Goal: Communication & Community: Answer question/provide support

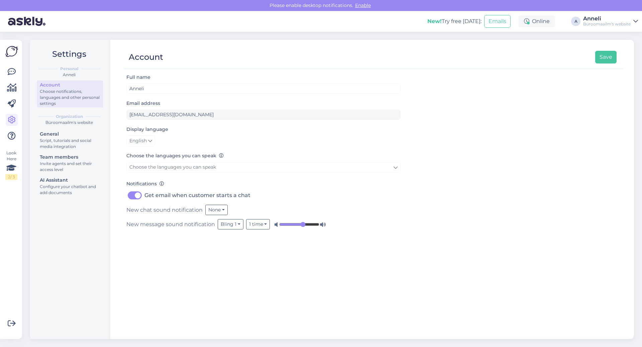
click at [627, 22] on div "Büroomaailm's website" at bounding box center [606, 23] width 47 height 5
click at [564, 68] on div "Log out" at bounding box center [586, 68] width 103 height 12
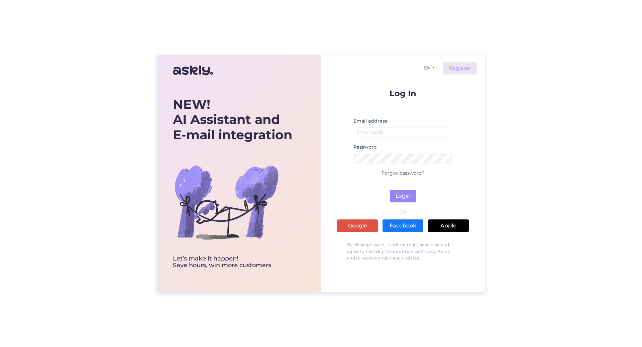
click at [375, 122] on label "Email address" at bounding box center [370, 121] width 34 height 7
click at [379, 132] on input "email" at bounding box center [402, 132] width 99 height 10
type input "[EMAIL_ADDRESS][DOMAIN_NAME]"
click at [390, 190] on button "Login" at bounding box center [403, 196] width 26 height 13
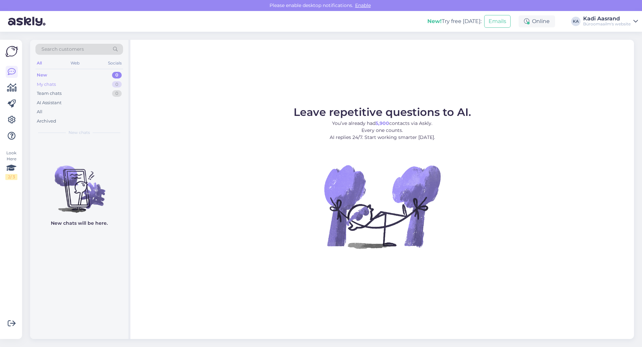
click at [40, 84] on div "My chats" at bounding box center [46, 84] width 19 height 7
click at [48, 91] on div "Team chats" at bounding box center [49, 93] width 25 height 7
click at [50, 73] on div "New 0" at bounding box center [79, 75] width 88 height 9
click at [66, 93] on div "Team chats 1" at bounding box center [79, 93] width 88 height 9
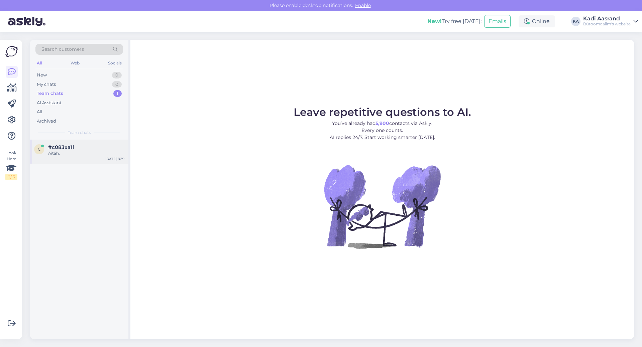
click at [80, 155] on div "Aitäh." at bounding box center [86, 153] width 76 height 6
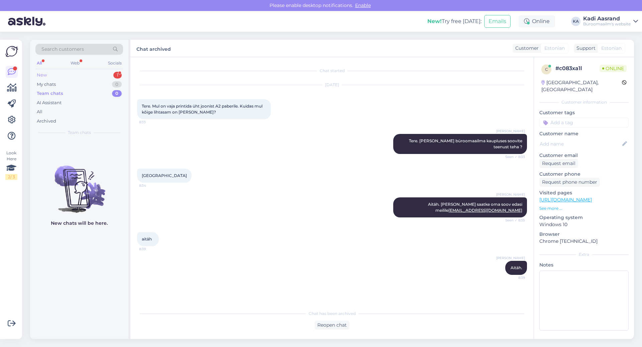
click at [44, 74] on div "New" at bounding box center [42, 75] width 10 height 7
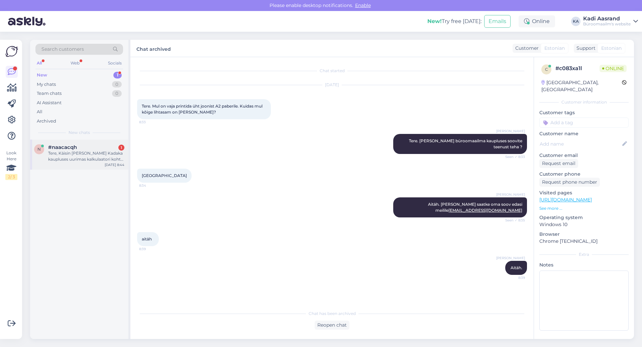
click at [60, 153] on div "Tere, Käisin [PERSON_NAME] Kadaka kaupluses uurimas kalkulaatori kohta [PERSON_…" at bounding box center [86, 156] width 76 height 12
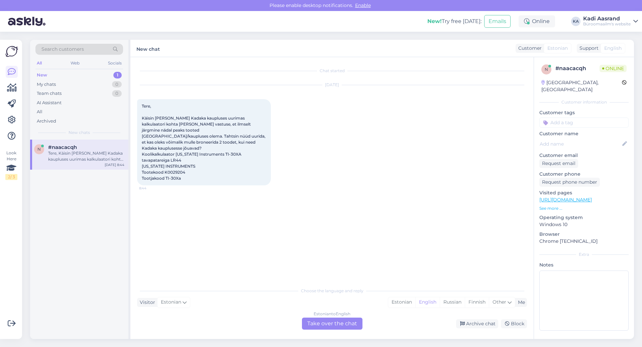
click at [208, 152] on div "Tere, Käisin [PERSON_NAME] Kadaka kaupluses uurimas kalkulaatori kohta [PERSON_…" at bounding box center [204, 142] width 134 height 86
click at [399, 300] on div "Estonian" at bounding box center [401, 303] width 27 height 10
click at [318, 323] on div "Estonian to Estonian Take over the chat" at bounding box center [332, 324] width 61 height 12
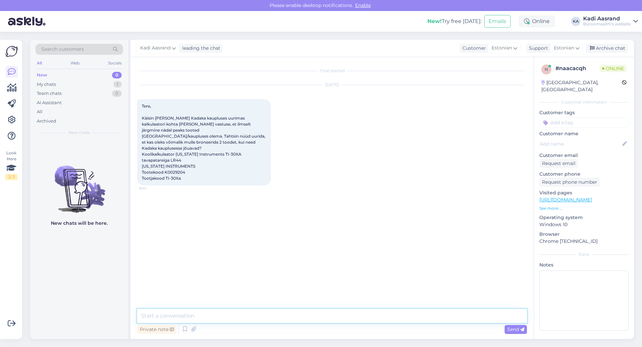
click at [319, 312] on textarea at bounding box center [332, 316] width 390 height 14
paste textarea "[EMAIL_ADDRESS][DOMAIN_NAME]"
click at [139, 317] on textarea "Tere, palun kirjutage siis otse Kadaka kauplusesse [EMAIL_ADDRESS][DOMAIN_NAME]" at bounding box center [332, 312] width 390 height 22
click at [373, 316] on textarea "Tere, palun kirjutage siis otse Kadaka kauplusesse [EMAIL_ADDRESS][DOMAIN_NAME]" at bounding box center [332, 316] width 390 height 14
type textarea "Tere, palun kirjutage siis otse Kadaka kauplusesse [EMAIL_ADDRESS][DOMAIN_NAME]…"
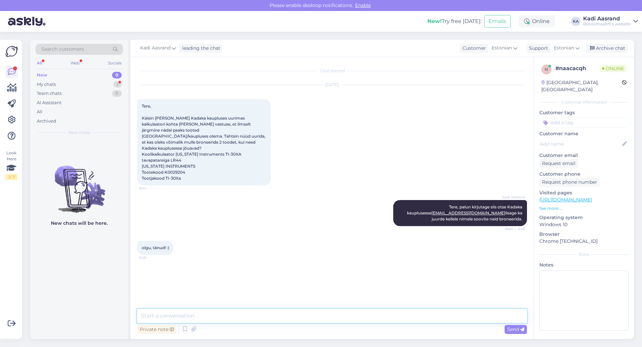
click at [215, 315] on textarea at bounding box center [332, 316] width 390 height 14
type textarea "[PERSON_NAME] [PERSON_NAME] päeva!"
